Goal: Browse casually

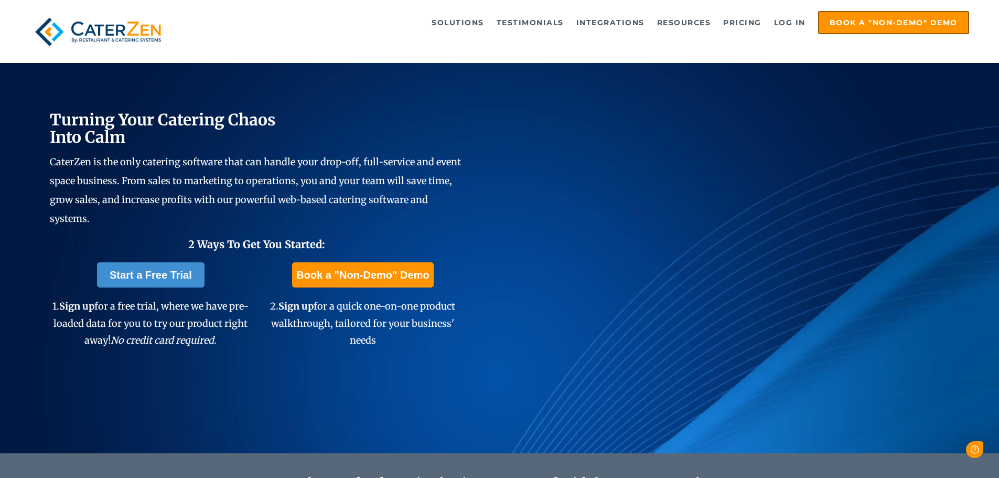
click at [106, 45] on img at bounding box center [98, 31] width 136 height 41
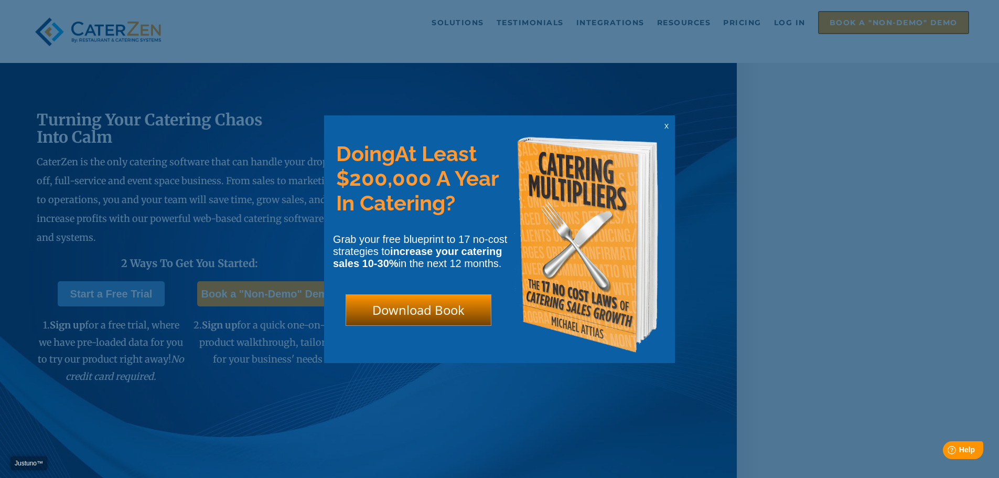
click at [663, 121] on div "x" at bounding box center [666, 126] width 17 height 10
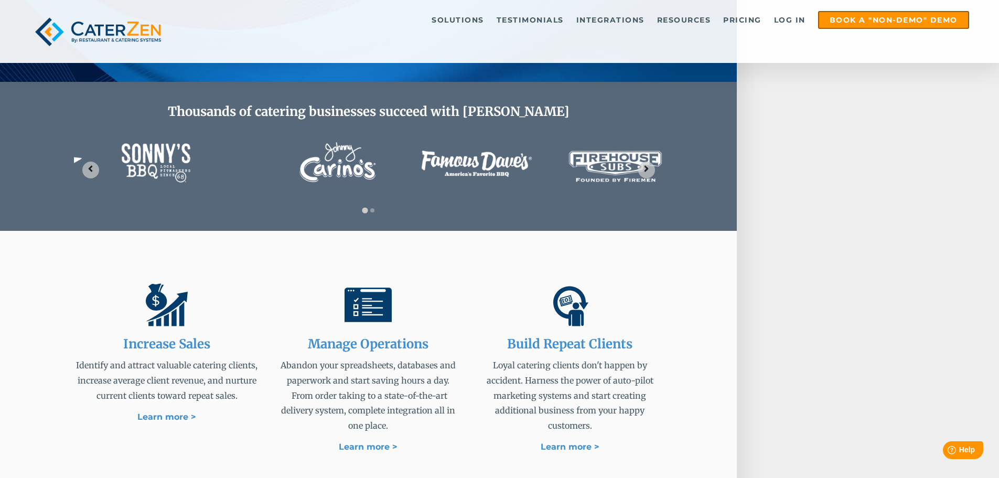
scroll to position [315, 0]
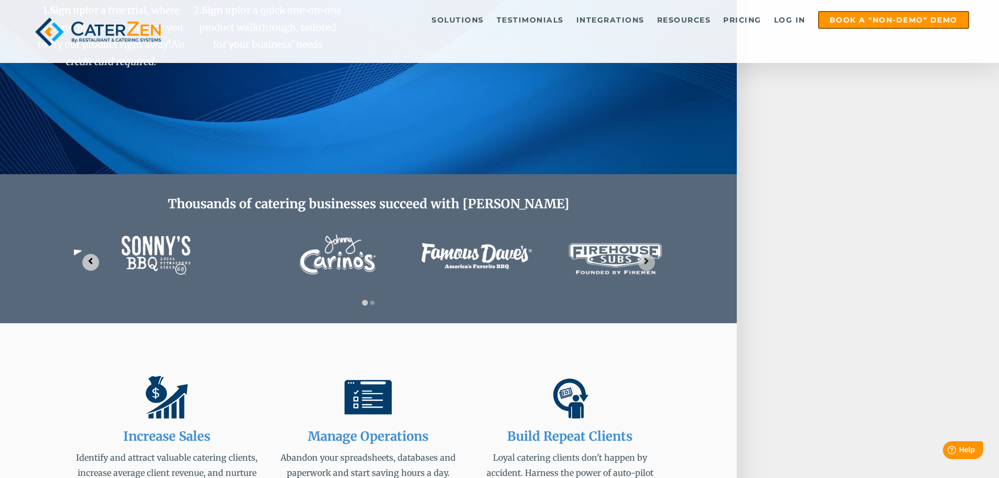
click at [92, 260] on icon "Go to last slide" at bounding box center [91, 260] width 4 height 6
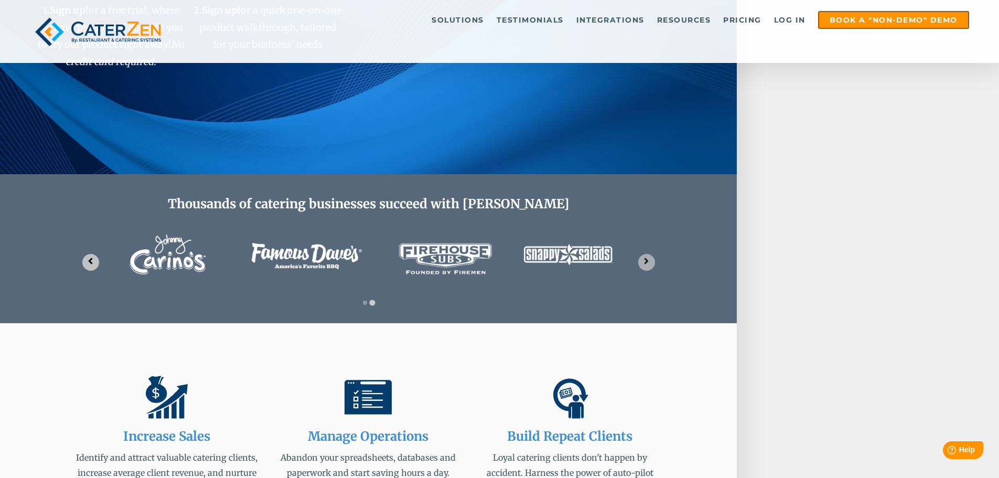
click at [92, 260] on icon "Previous slide" at bounding box center [91, 260] width 4 height 6
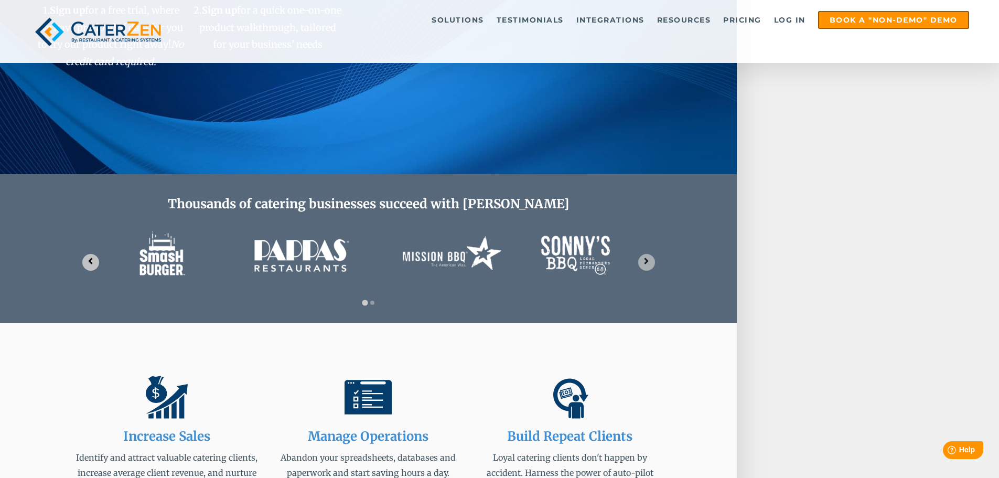
click at [92, 260] on icon "Go to last slide" at bounding box center [91, 260] width 4 height 6
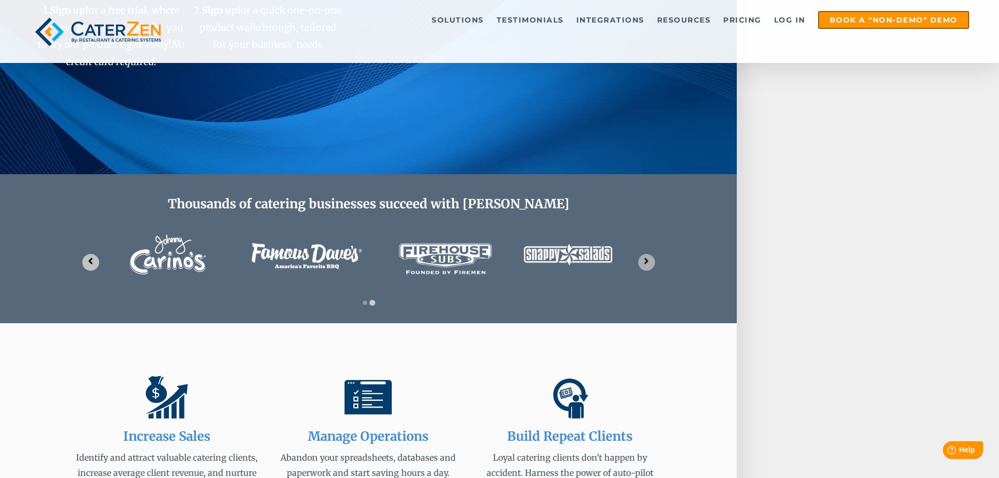
click at [92, 260] on icon "Previous slide" at bounding box center [91, 260] width 4 height 6
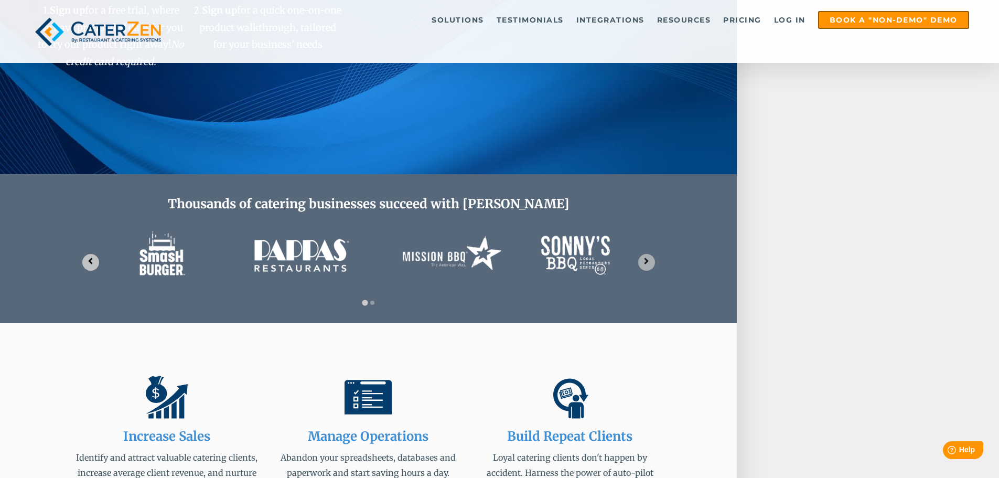
click at [92, 260] on icon "Go to last slide" at bounding box center [91, 260] width 4 height 6
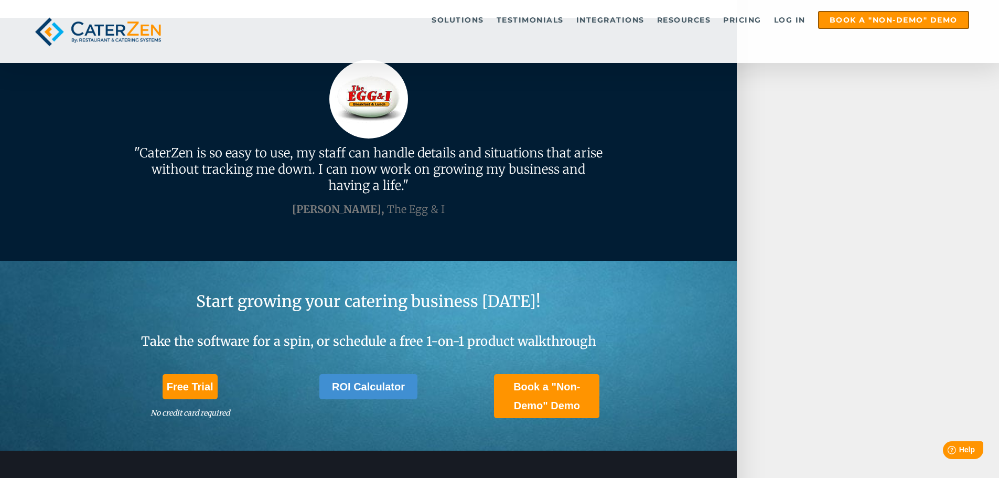
scroll to position [2498, 0]
